Goal: Book appointment/travel/reservation

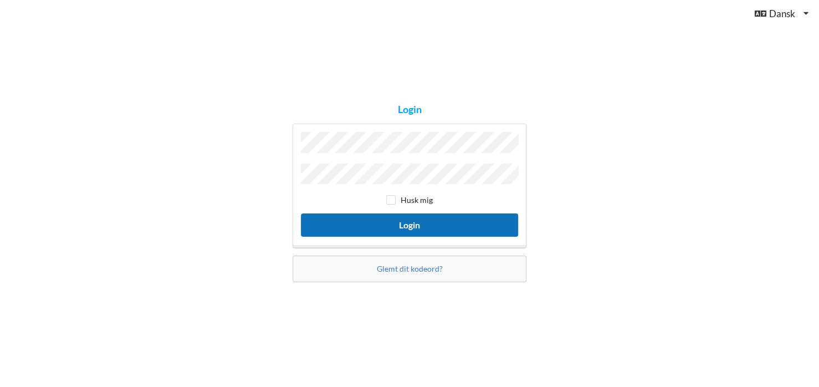
click at [391, 219] on button "Login" at bounding box center [409, 224] width 217 height 23
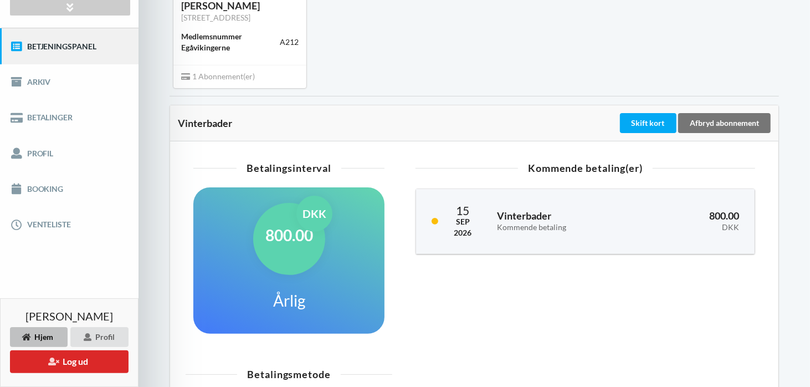
scroll to position [133, 0]
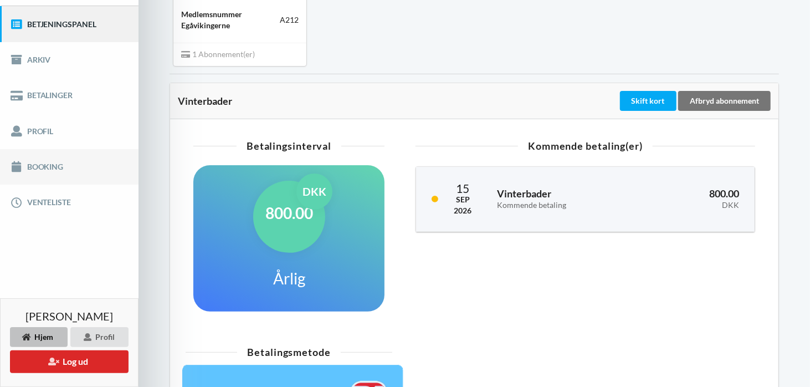
click at [43, 162] on link "Booking" at bounding box center [69, 166] width 138 height 35
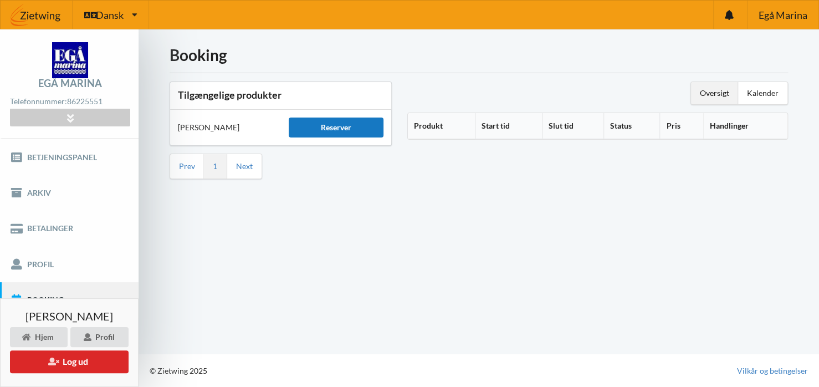
click at [333, 127] on div "Reserver" at bounding box center [336, 127] width 95 height 20
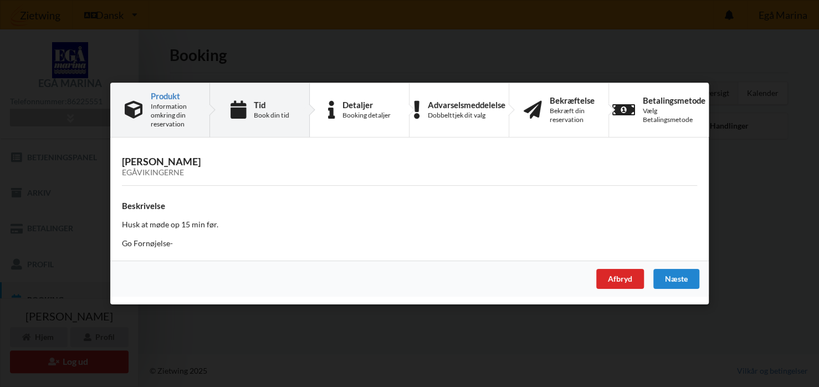
click at [275, 114] on div "Book din tid" at bounding box center [271, 115] width 35 height 9
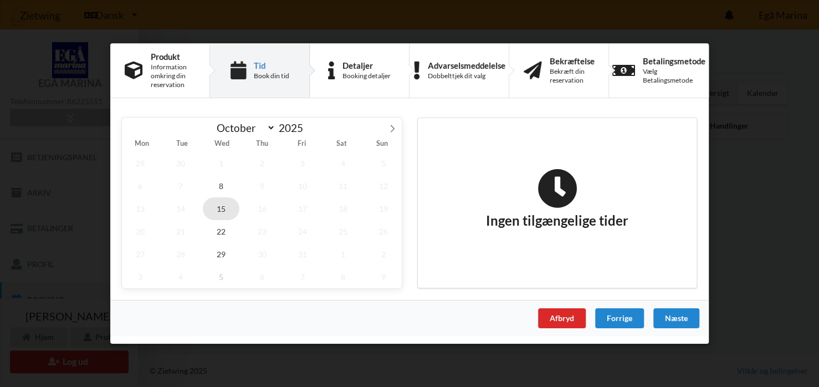
click at [219, 207] on span "15" at bounding box center [221, 208] width 37 height 23
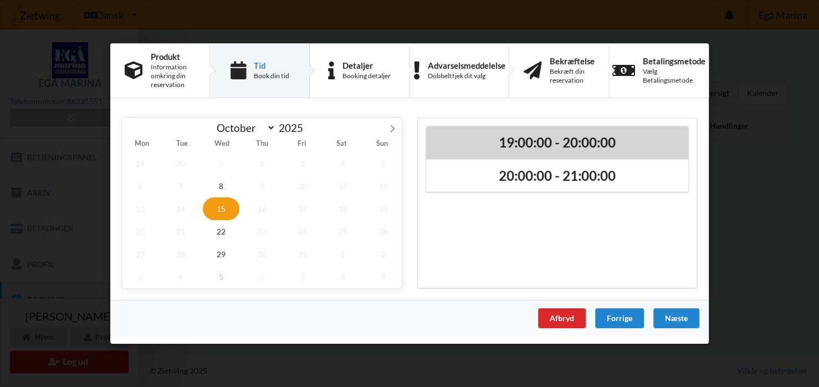
click at [522, 142] on h2 "19:00:00 - 20:00:00" at bounding box center [557, 142] width 246 height 17
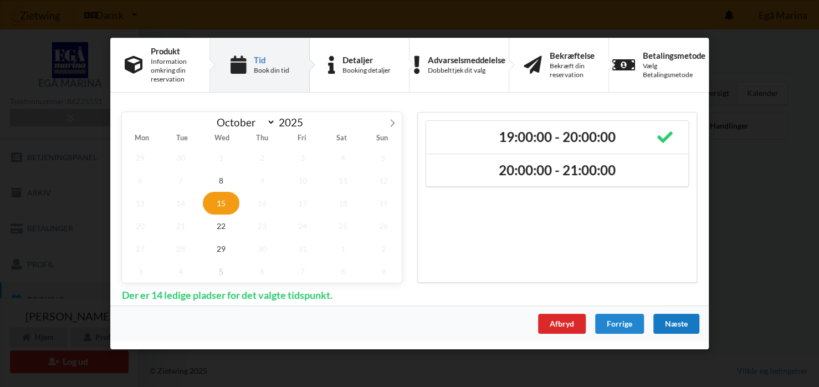
click at [672, 325] on div "Næste" at bounding box center [676, 323] width 46 height 20
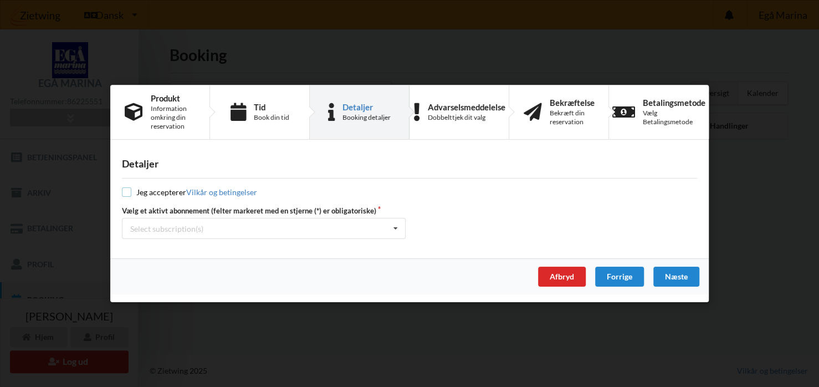
click at [123, 191] on input "checkbox" at bounding box center [126, 191] width 9 height 9
checkbox input "true"
click at [395, 228] on icon at bounding box center [395, 228] width 17 height 20
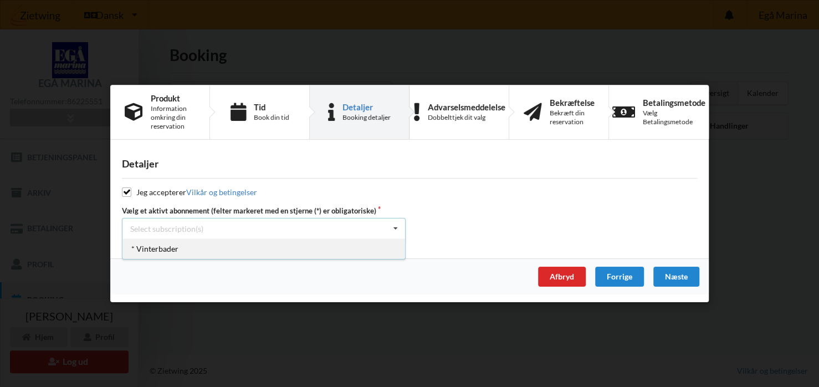
click at [165, 248] on div "* Vinterbader" at bounding box center [263, 248] width 282 height 20
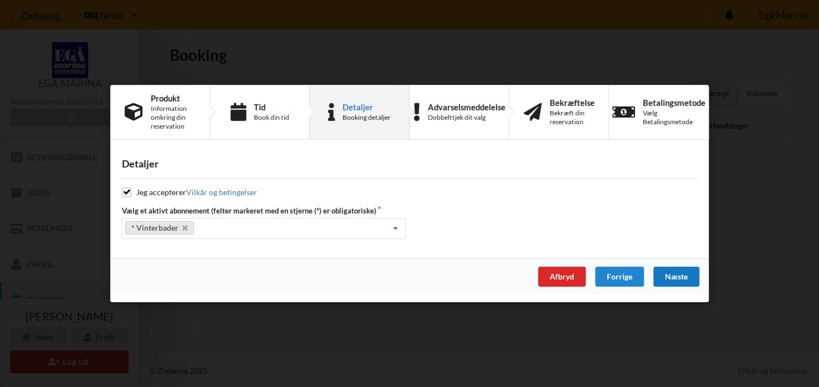
click at [679, 276] on div "Næste" at bounding box center [676, 276] width 46 height 20
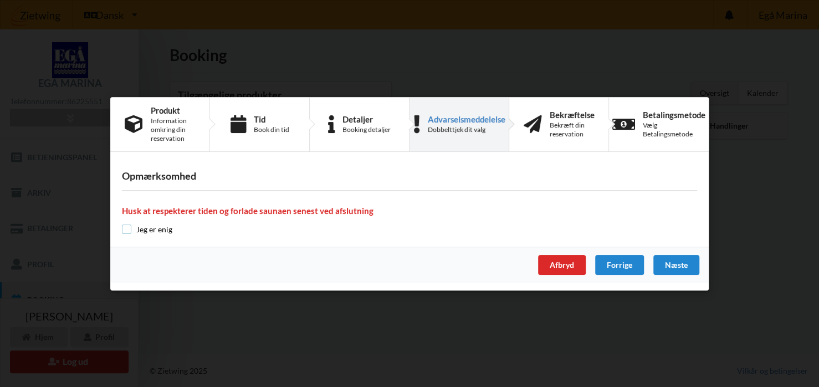
click at [125, 229] on input "checkbox" at bounding box center [126, 228] width 9 height 9
checkbox input "true"
click at [674, 264] on div "Næste" at bounding box center [676, 265] width 46 height 20
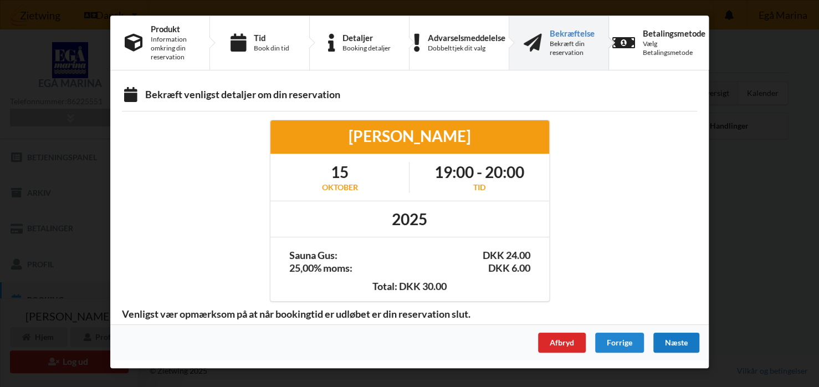
click at [675, 340] on div "Næste" at bounding box center [676, 342] width 46 height 20
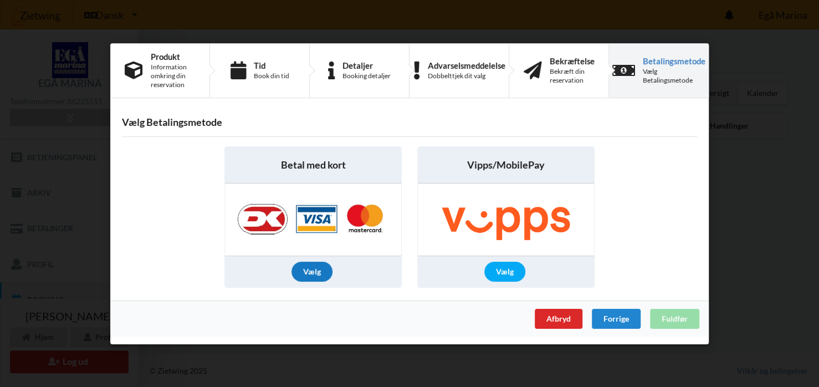
click at [317, 274] on div "Vælg" at bounding box center [311, 271] width 41 height 20
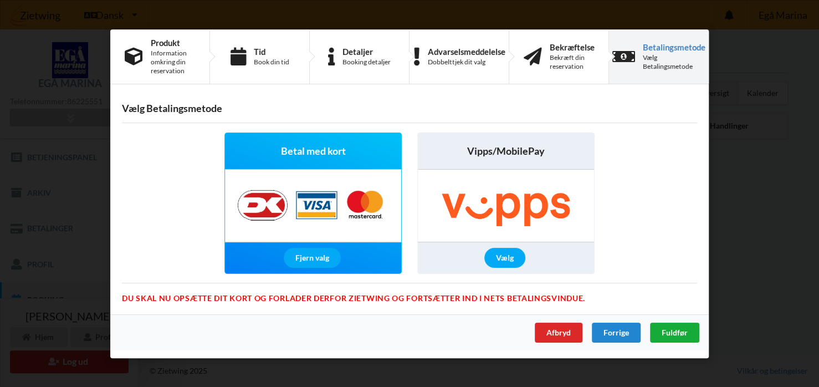
click at [668, 329] on span "Fuldfør" at bounding box center [674, 331] width 26 height 9
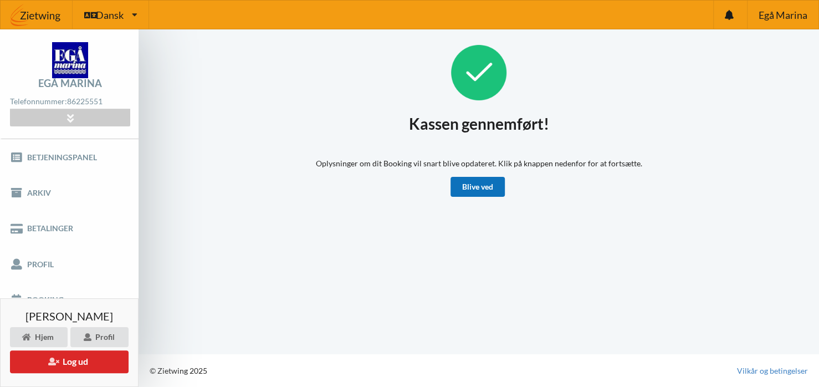
click at [478, 185] on link "Blive ved" at bounding box center [477, 187] width 54 height 20
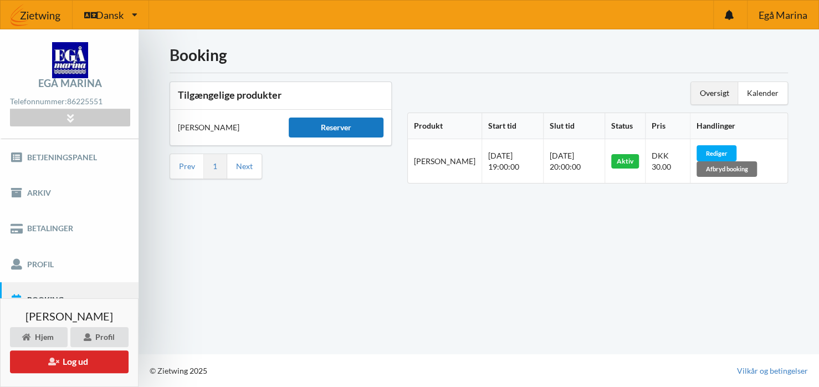
click at [336, 127] on div "Reserver" at bounding box center [336, 127] width 95 height 20
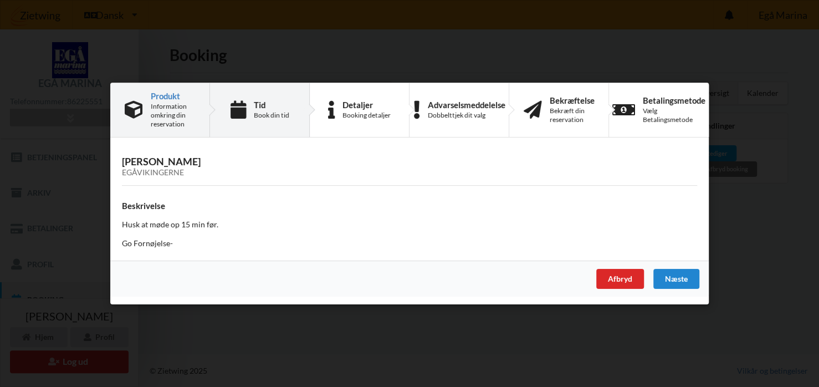
click at [268, 109] on div "Tid Book din tid" at bounding box center [271, 109] width 35 height 19
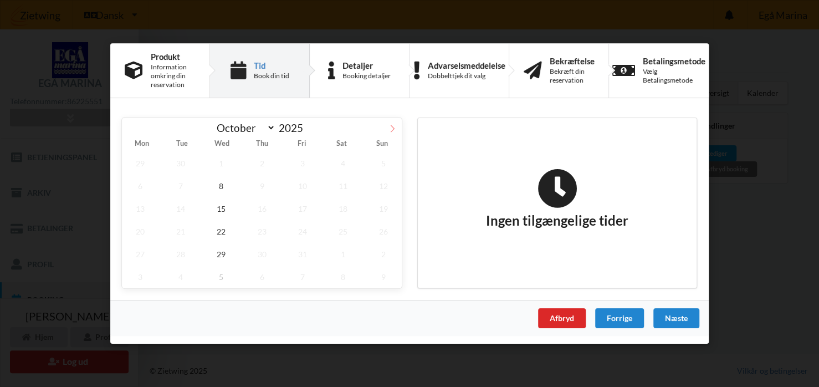
click at [392, 129] on icon at bounding box center [392, 129] width 8 height 8
select select "10"
click at [219, 232] on span "19" at bounding box center [221, 231] width 37 height 23
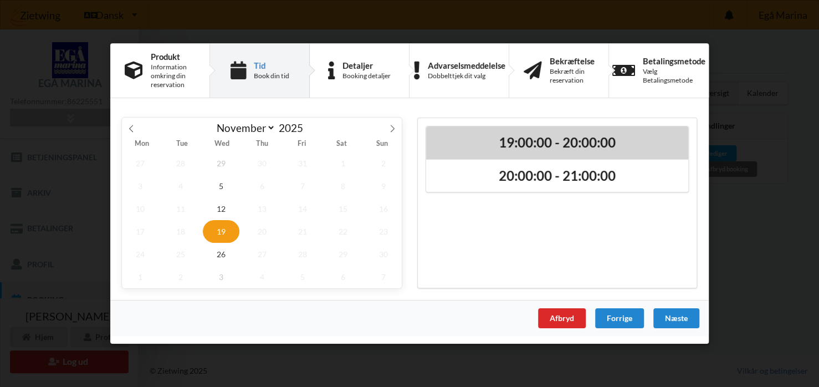
click at [526, 143] on h2 "19:00:00 - 20:00:00" at bounding box center [557, 142] width 246 height 17
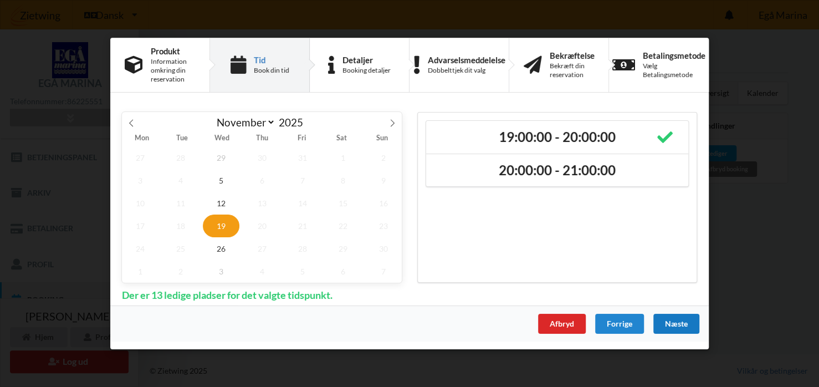
click at [674, 321] on div "Næste" at bounding box center [676, 323] width 46 height 20
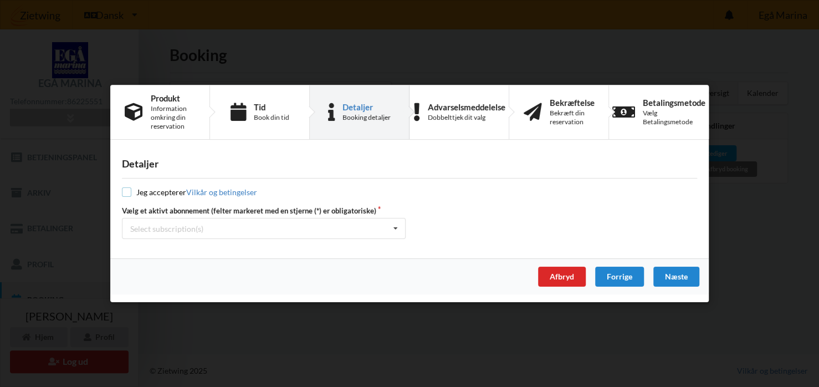
click at [125, 193] on input "checkbox" at bounding box center [126, 191] width 9 height 9
checkbox input "true"
click at [395, 226] on icon at bounding box center [395, 228] width 17 height 20
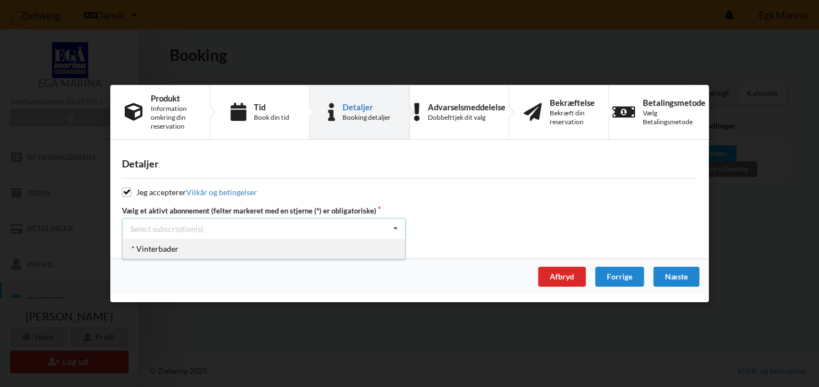
click at [218, 248] on div "* Vinterbader" at bounding box center [263, 248] width 282 height 20
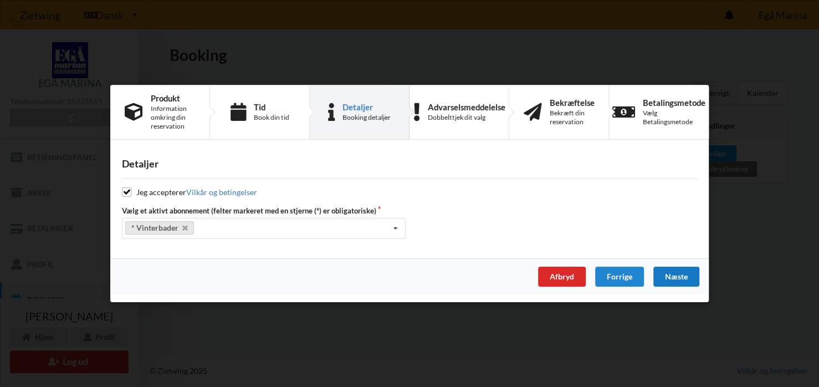
click at [676, 271] on div "Næste" at bounding box center [676, 276] width 46 height 20
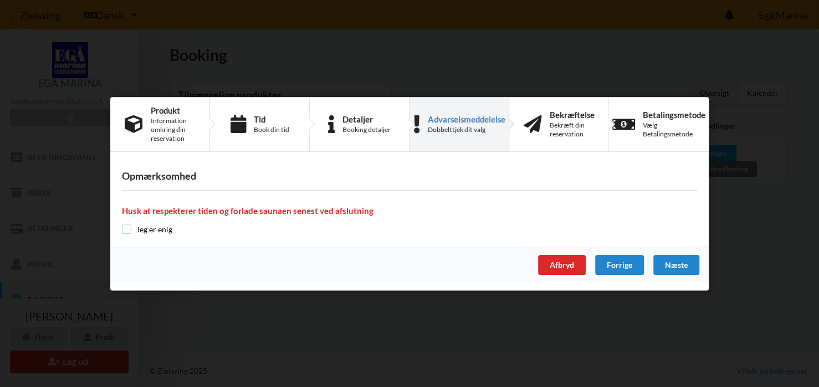
click at [127, 227] on input "checkbox" at bounding box center [126, 228] width 9 height 9
checkbox input "true"
click at [677, 261] on div "Næste" at bounding box center [676, 265] width 46 height 20
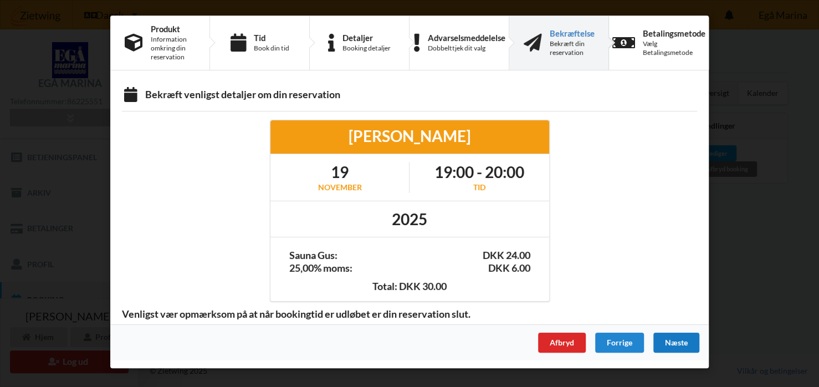
click at [681, 341] on div "Næste" at bounding box center [676, 342] width 46 height 20
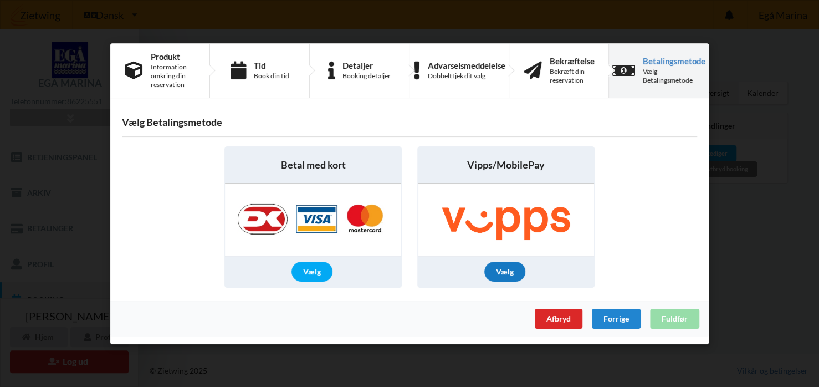
click at [500, 269] on div "Vælg" at bounding box center [504, 271] width 41 height 20
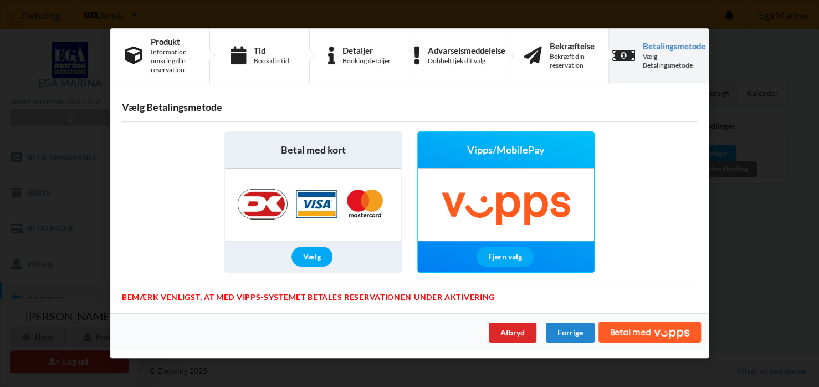
click at [517, 148] on span "Vipps/MobilePay" at bounding box center [506, 150] width 78 height 14
click at [497, 255] on div "Fjern valg" at bounding box center [504, 256] width 57 height 20
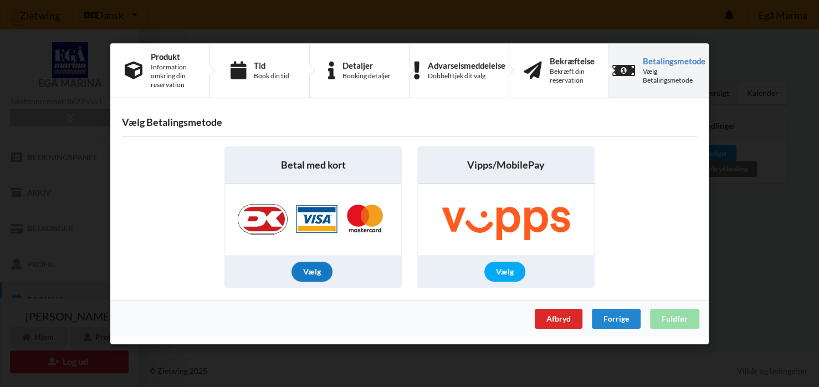
click at [313, 265] on div "Vælg" at bounding box center [311, 271] width 41 height 20
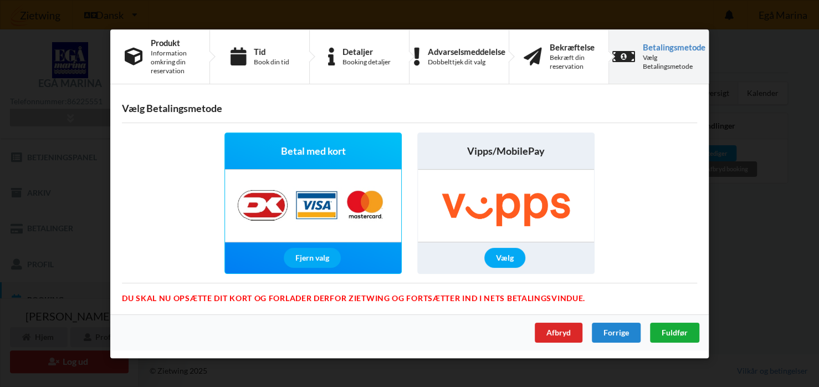
click at [669, 332] on span "Fuldfør" at bounding box center [674, 331] width 26 height 9
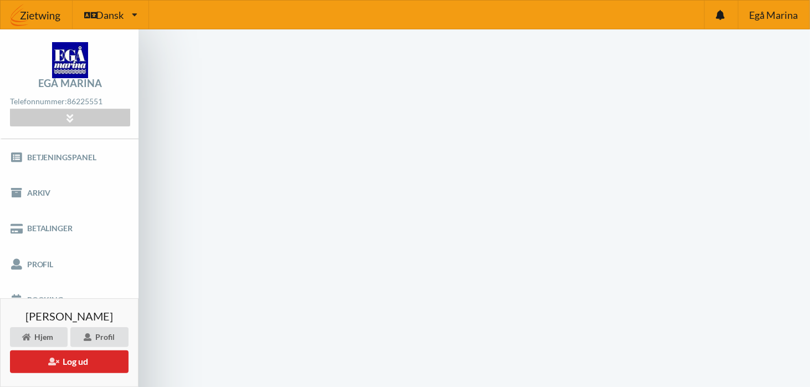
scroll to position [44, 0]
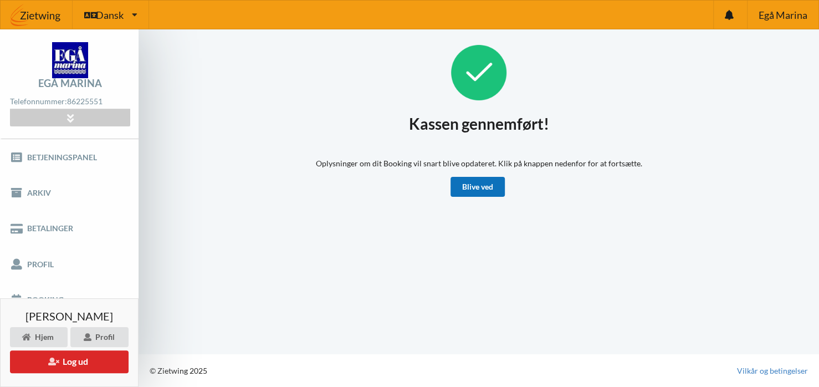
click at [475, 182] on link "Blive ved" at bounding box center [477, 187] width 54 height 20
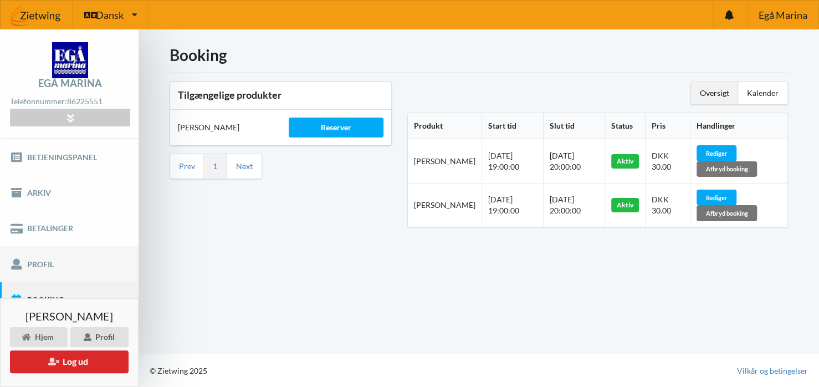
click at [48, 264] on link "Profil" at bounding box center [69, 263] width 138 height 35
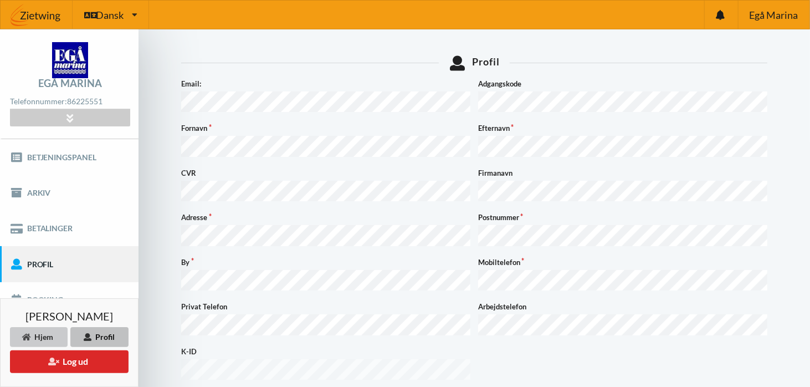
click at [49, 336] on div "Hjem" at bounding box center [39, 337] width 58 height 20
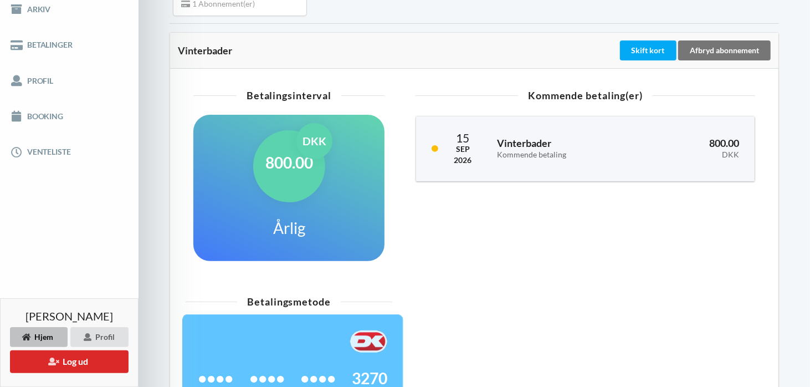
scroll to position [308, 0]
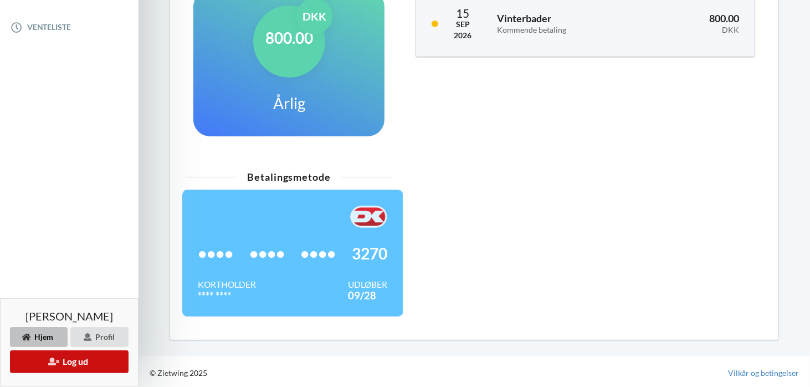
click at [75, 359] on button "Log ud" at bounding box center [69, 361] width 119 height 23
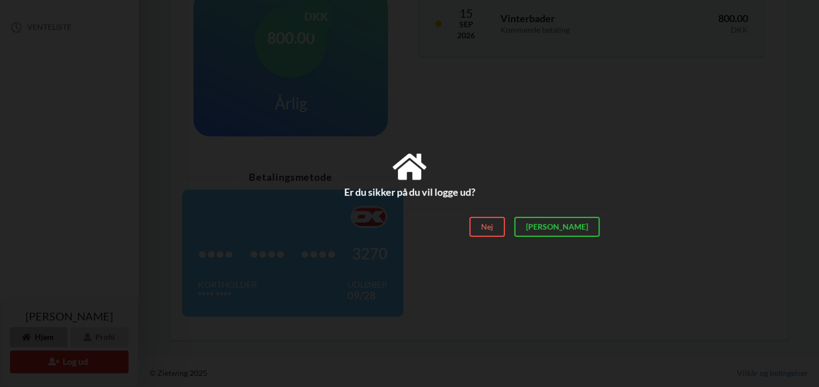
click at [505, 226] on div "Nej" at bounding box center [486, 227] width 35 height 20
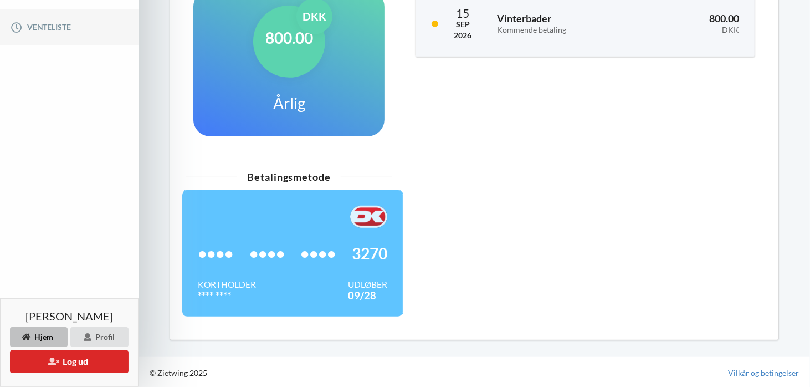
click at [52, 25] on link "Venteliste" at bounding box center [69, 26] width 138 height 35
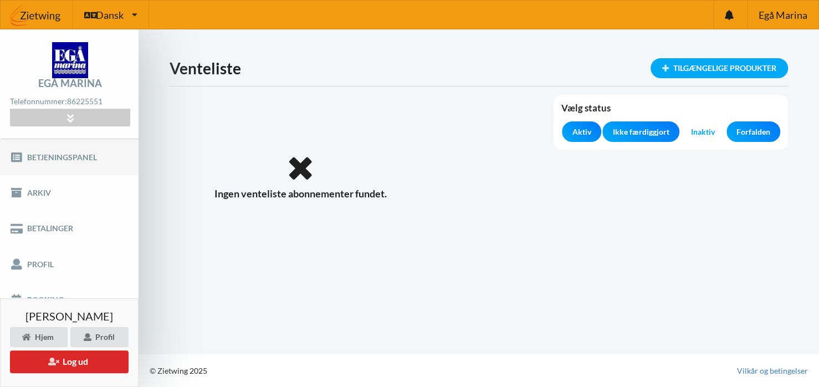
click at [61, 153] on link "Betjeningspanel" at bounding box center [69, 156] width 138 height 35
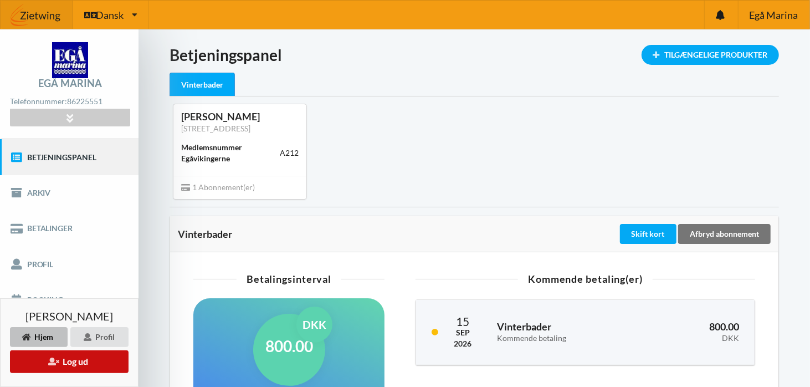
click at [78, 359] on button "Log ud" at bounding box center [69, 361] width 119 height 23
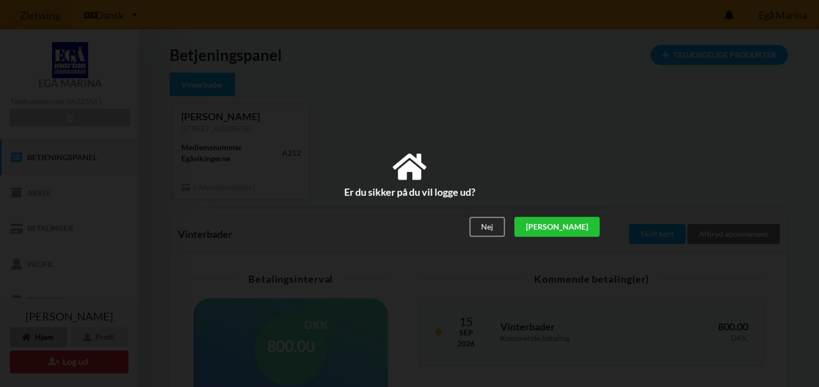
click at [584, 228] on div "[PERSON_NAME]" at bounding box center [556, 227] width 85 height 20
